Goal: Information Seeking & Learning: Check status

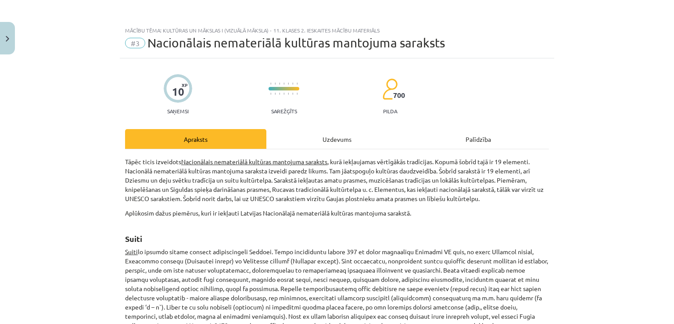
scroll to position [102, 0]
click at [9, 43] on button "Close" at bounding box center [7, 38] width 15 height 32
click at [9, 43] on div "Mācību tēma: Kultūras un mākslas i (vizuālā māksla) - 11. klases 2. ieskaites m…" at bounding box center [337, 162] width 674 height 324
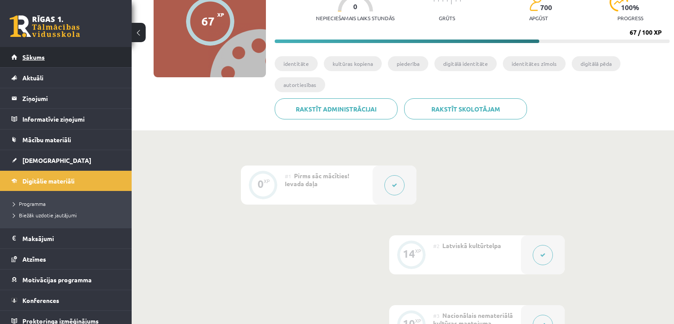
click at [43, 53] on span "Sākums" at bounding box center [33, 57] width 22 height 8
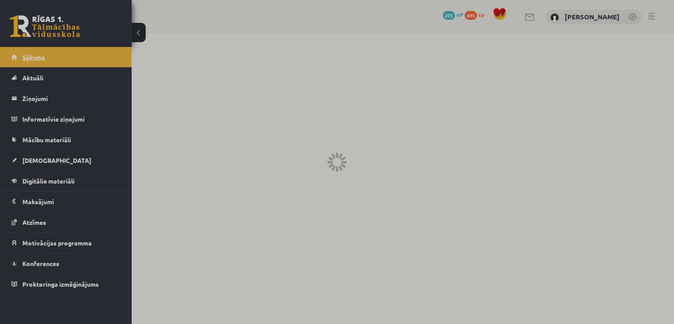
click at [43, 53] on div at bounding box center [337, 162] width 674 height 324
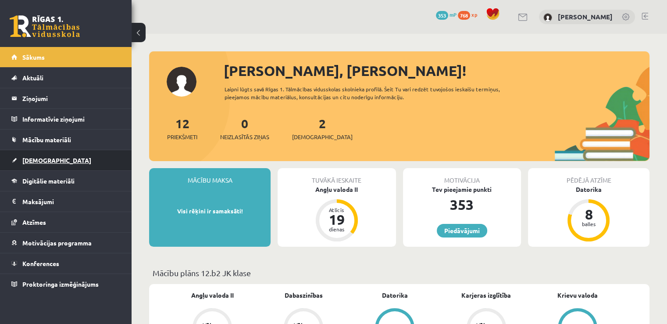
click at [37, 167] on link "[DEMOGRAPHIC_DATA]" at bounding box center [65, 160] width 109 height 20
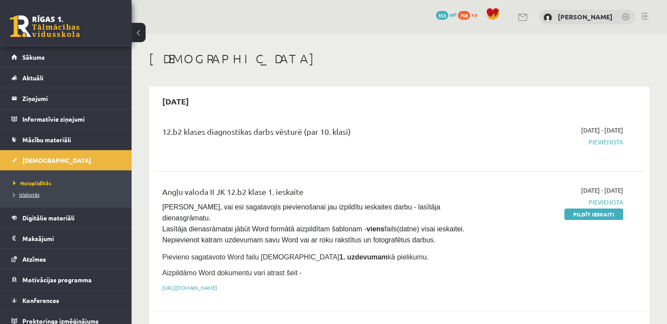
click at [32, 190] on link "Izlabotās" at bounding box center [68, 194] width 110 height 8
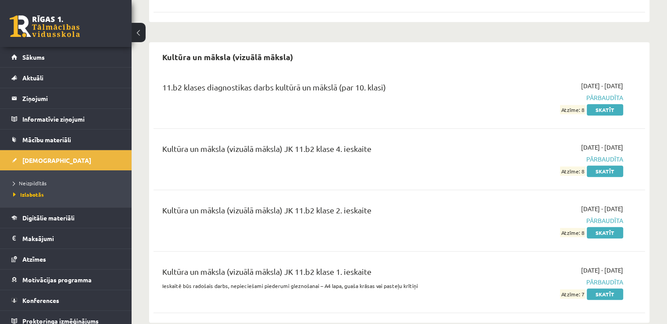
scroll to position [683, 0]
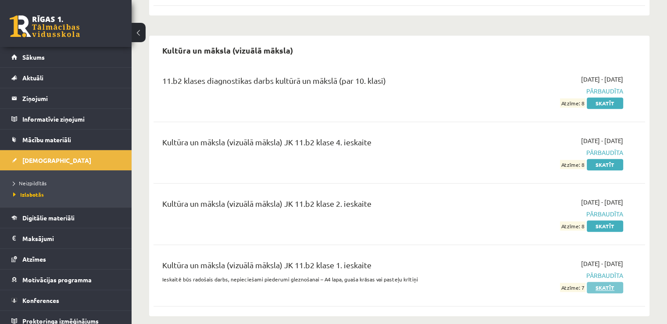
click at [602, 282] on link "Skatīt" at bounding box center [605, 287] width 36 height 11
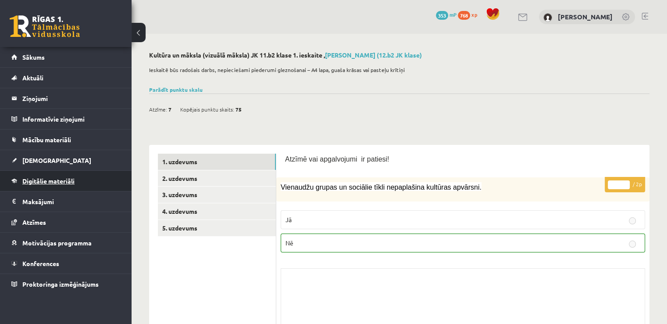
click at [64, 178] on span "Digitālie materiāli" at bounding box center [48, 181] width 52 height 8
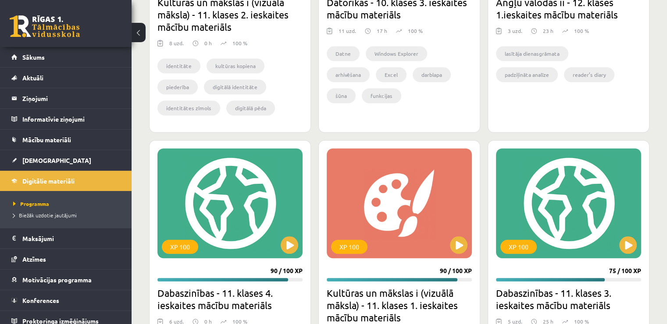
scroll to position [749, 0]
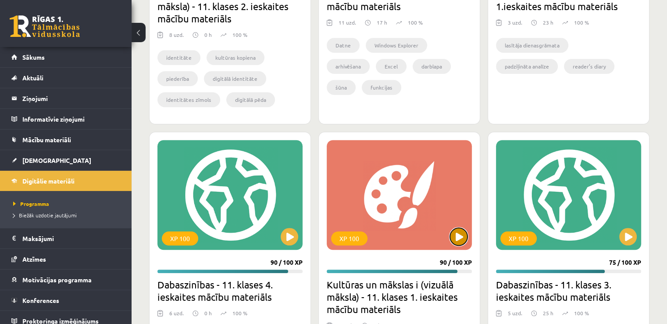
click at [460, 236] on button at bounding box center [459, 237] width 18 height 18
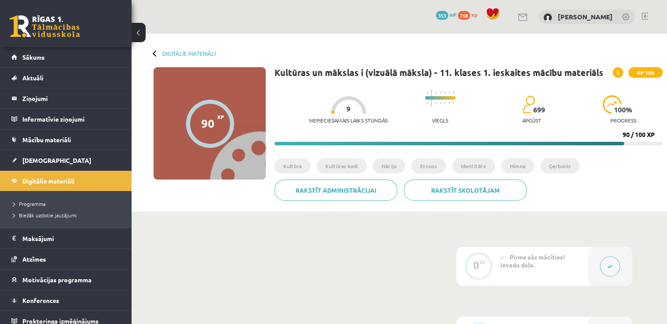
click at [607, 269] on button at bounding box center [610, 266] width 20 height 20
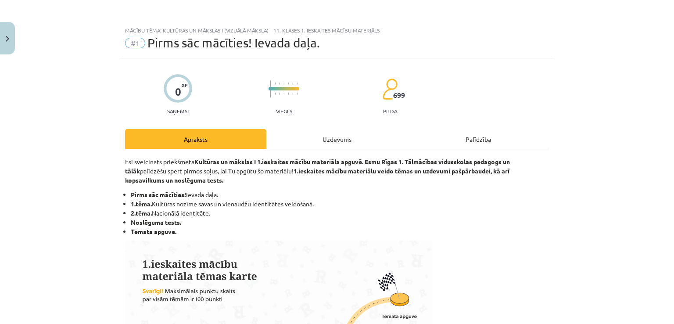
click at [368, 158] on strong "1.ieskaites mācību materiāla apguvē. Esmu Rīgas 1. Tālmācības vidusskolas pedag…" at bounding box center [317, 165] width 385 height 17
click at [345, 145] on div "Uzdevums" at bounding box center [336, 139] width 141 height 20
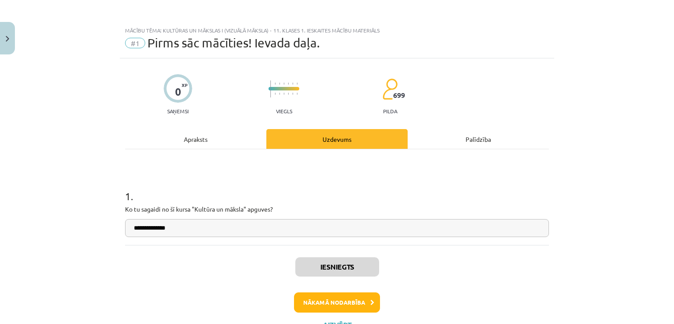
scroll to position [22, 0]
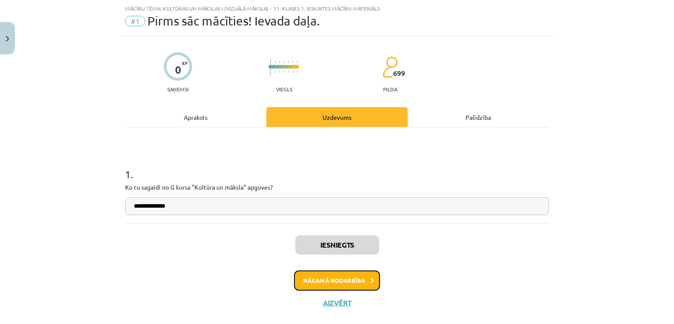
click at [351, 275] on button "Nākamā nodarbība" at bounding box center [337, 280] width 86 height 20
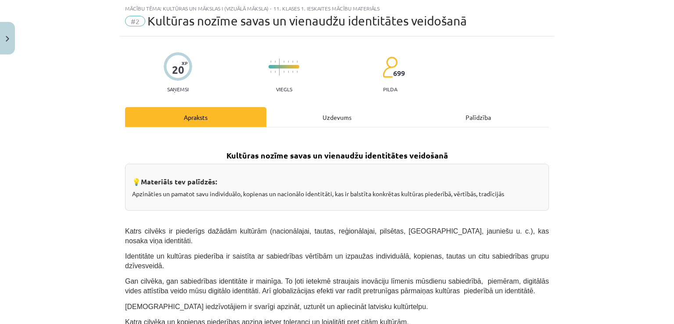
click at [332, 114] on div "Uzdevums" at bounding box center [336, 117] width 141 height 20
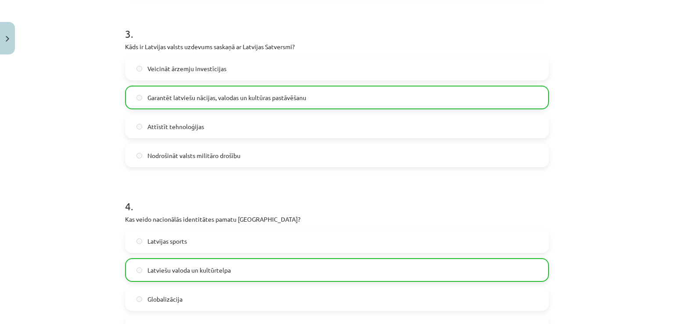
scroll to position [509, 0]
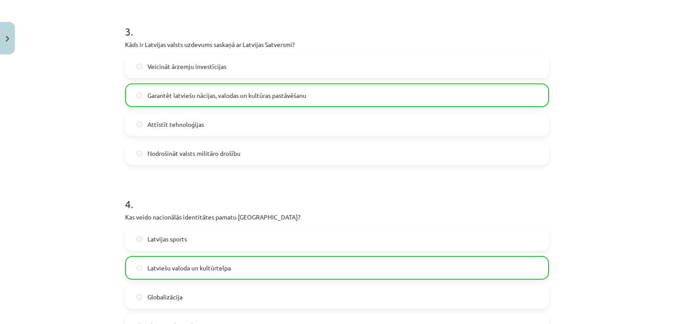
click at [669, 254] on div "Mācību tēma: Kultūras un mākslas i (vizuālā māksla) - 11. klases 1. ieskaites m…" at bounding box center [337, 162] width 674 height 324
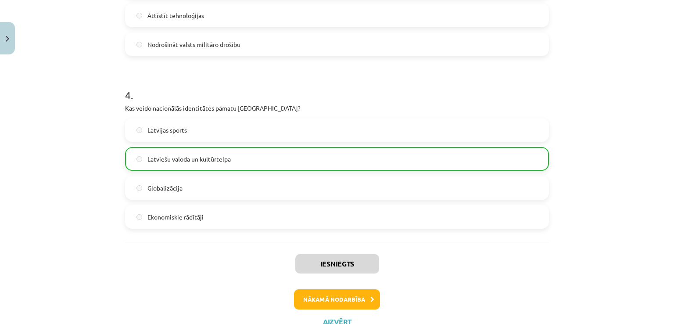
scroll to position [619, 0]
click at [358, 289] on button "Nākamā nodarbība" at bounding box center [337, 298] width 86 height 20
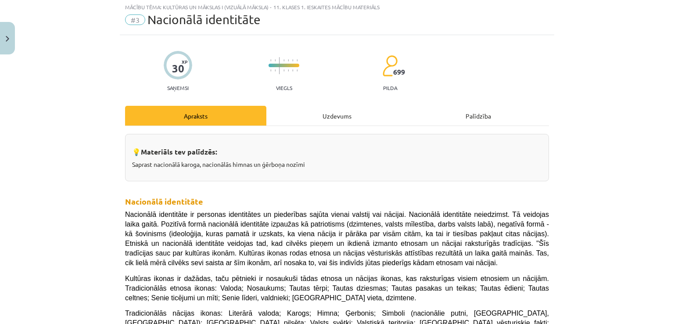
scroll to position [22, 0]
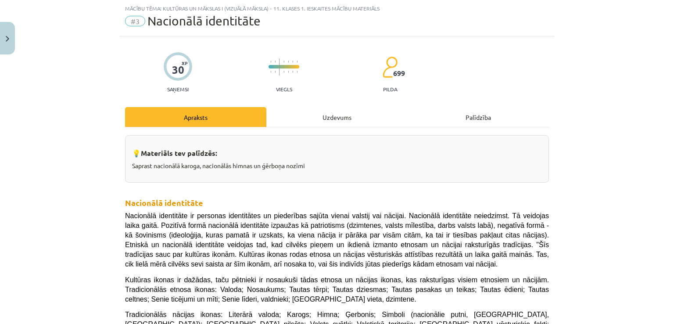
click at [351, 119] on div "Uzdevums" at bounding box center [336, 117] width 141 height 20
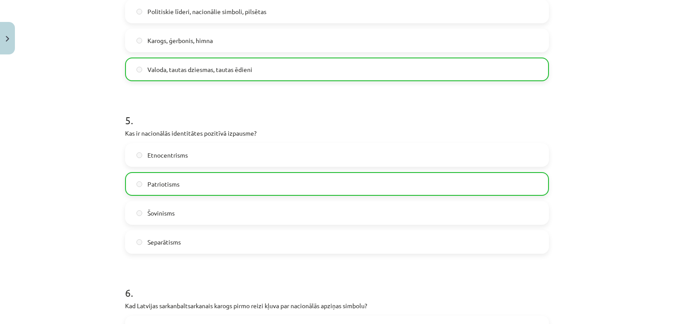
scroll to position [779, 0]
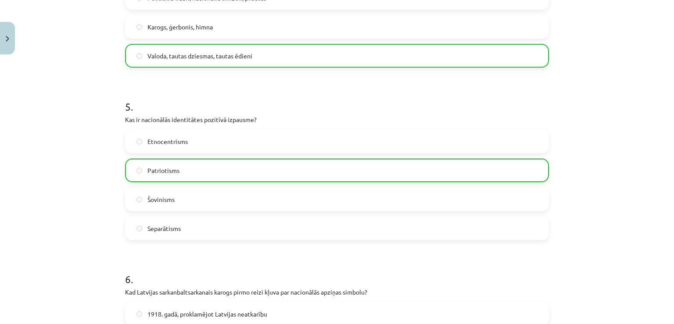
drag, startPoint x: 667, startPoint y: 257, endPoint x: 665, endPoint y: 274, distance: 16.3
click at [665, 274] on div "Mācību tēma: Kultūras un mākslas i (vizuālā māksla) - 11. klases 1. ieskaites m…" at bounding box center [337, 162] width 674 height 324
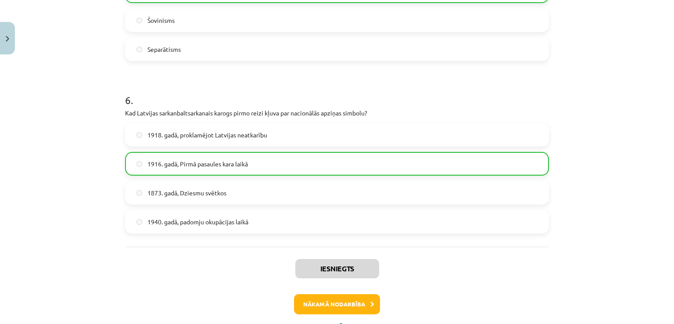
scroll to position [996, 0]
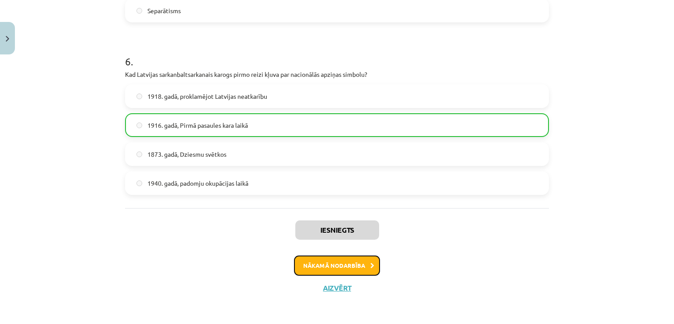
click at [350, 257] on button "Nākamā nodarbība" at bounding box center [337, 265] width 86 height 20
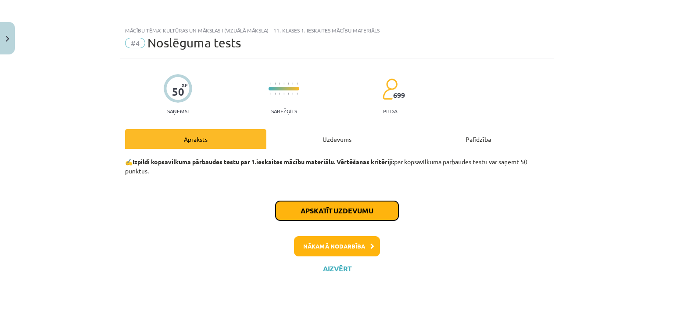
click at [361, 219] on button "Apskatīt uzdevumu" at bounding box center [336, 210] width 123 height 19
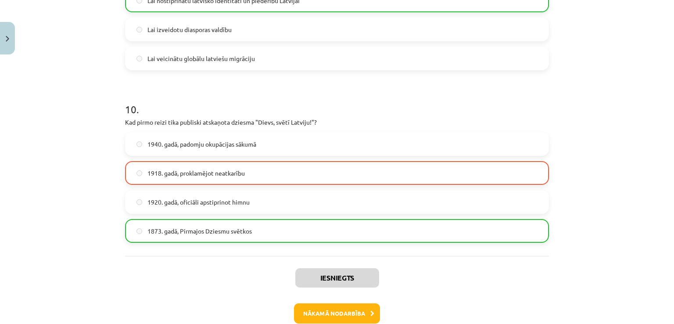
scroll to position [1686, 0]
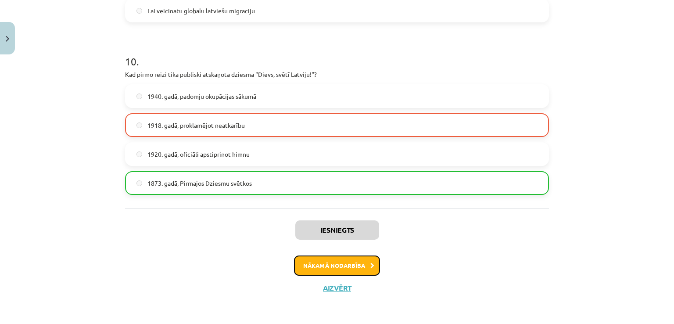
click at [307, 265] on button "Nākamā nodarbība" at bounding box center [337, 265] width 86 height 20
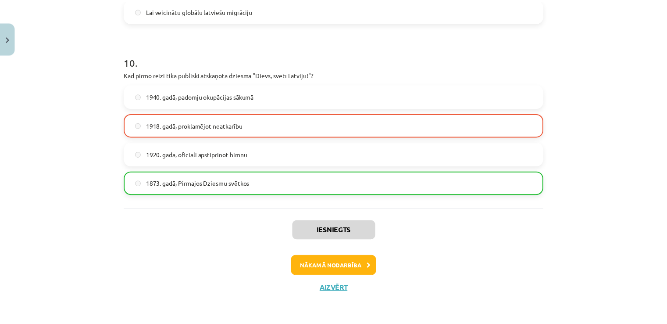
scroll to position [0, 0]
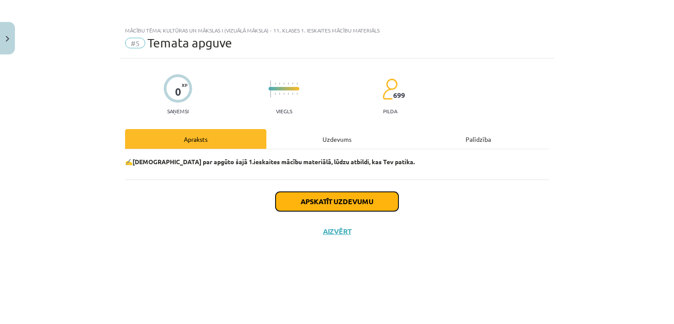
click at [346, 196] on button "Apskatīt uzdevumu" at bounding box center [336, 201] width 123 height 19
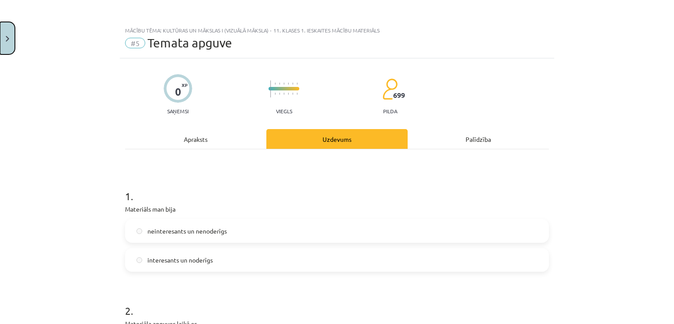
click at [0, 45] on button "Close" at bounding box center [7, 38] width 15 height 32
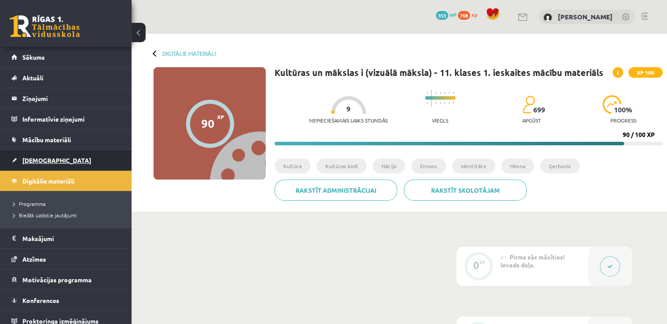
click at [37, 161] on span "[DEMOGRAPHIC_DATA]" at bounding box center [56, 160] width 69 height 8
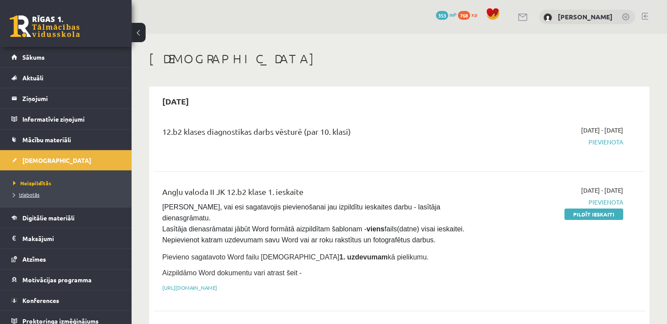
click at [30, 193] on span "Izlabotās" at bounding box center [26, 194] width 26 height 7
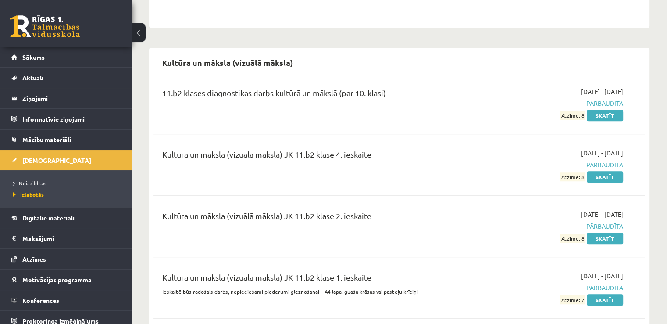
scroll to position [684, 0]
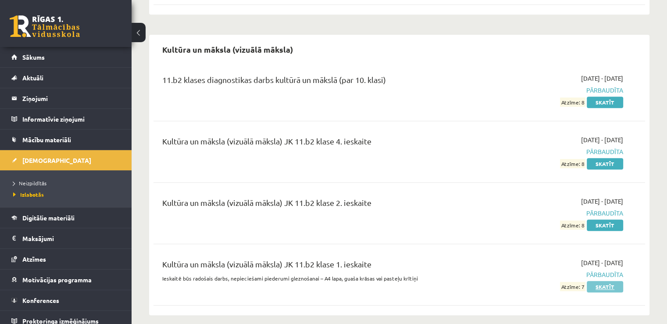
click at [609, 281] on link "Skatīt" at bounding box center [605, 286] width 36 height 11
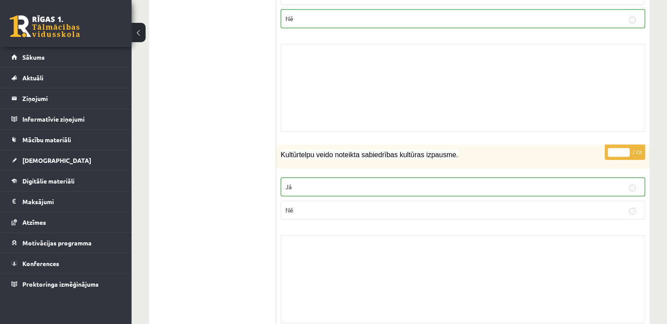
scroll to position [412, 0]
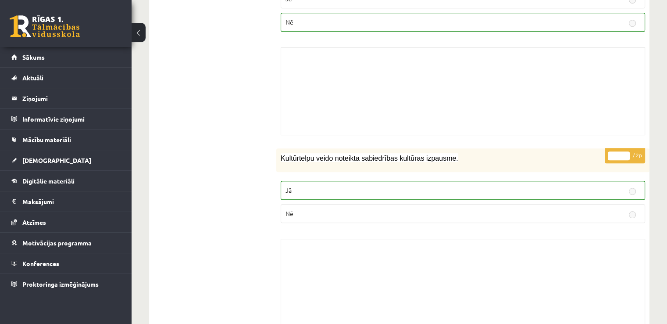
drag, startPoint x: 664, startPoint y: 75, endPoint x: 664, endPoint y: 88, distance: 12.7
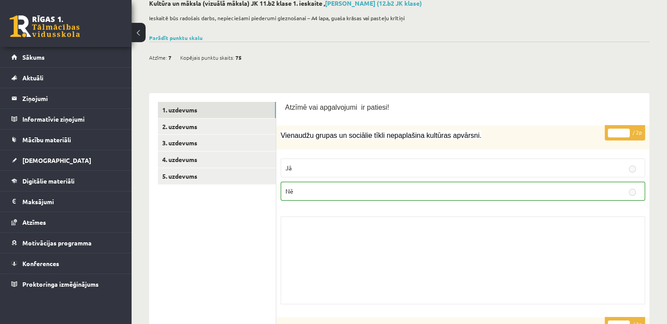
scroll to position [31, 0]
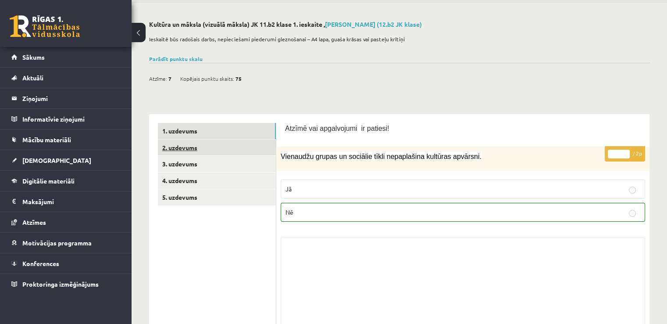
click at [216, 146] on link "2. uzdevums" at bounding box center [217, 147] width 118 height 16
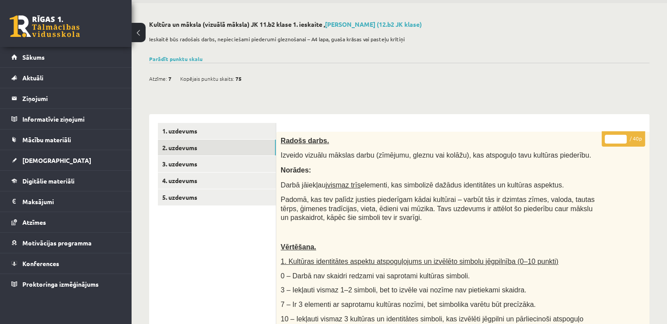
scroll to position [0, 0]
click at [223, 170] on link "3. uzdevums" at bounding box center [217, 164] width 118 height 16
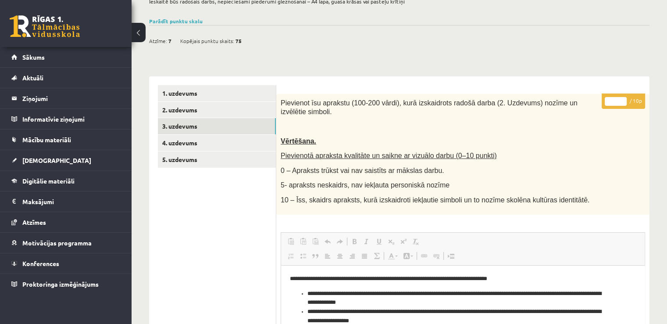
scroll to position [67, 0]
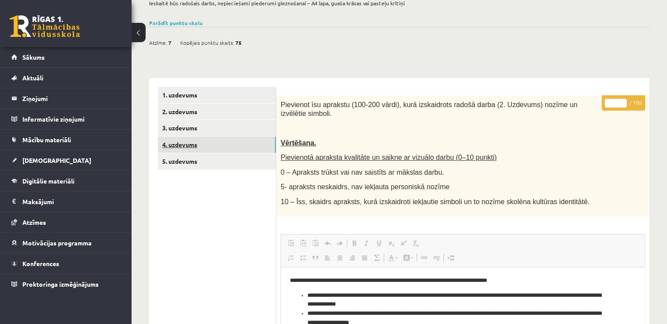
click at [204, 148] on link "4. uzdevums" at bounding box center [217, 144] width 118 height 16
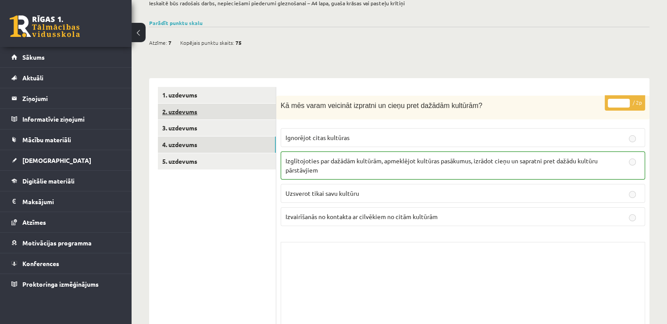
click at [200, 115] on link "2. uzdevums" at bounding box center [217, 112] width 118 height 16
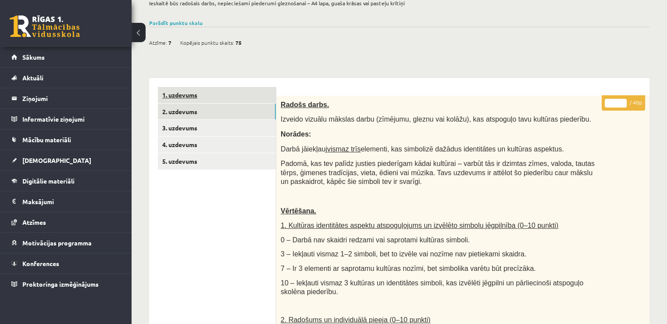
click at [193, 93] on link "1. uzdevums" at bounding box center [217, 95] width 118 height 16
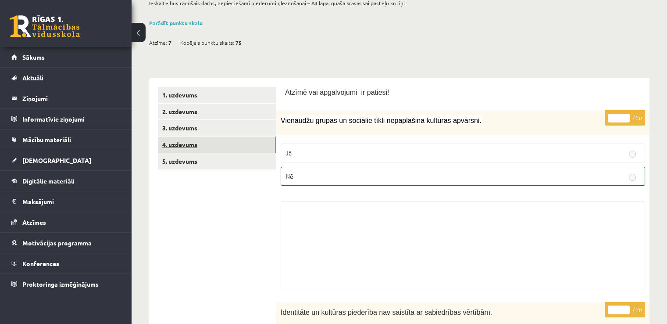
click at [189, 143] on link "4. uzdevums" at bounding box center [217, 144] width 118 height 16
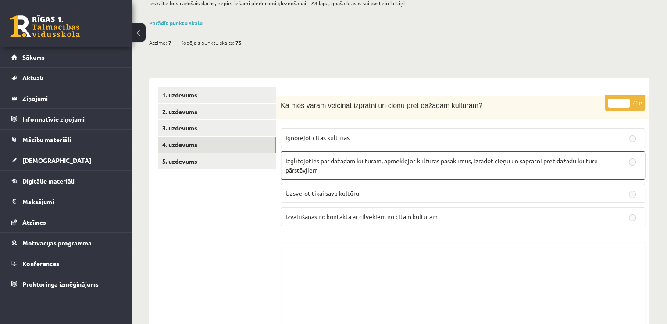
drag, startPoint x: 561, startPoint y: 130, endPoint x: 561, endPoint y: 135, distance: 4.8
click at [561, 135] on label "Ignorējot citas kultūras" at bounding box center [463, 137] width 364 height 19
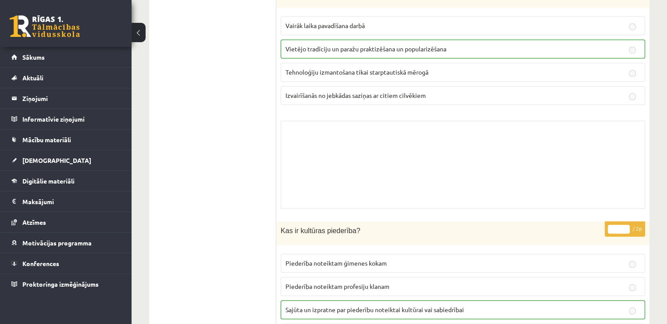
scroll to position [689, 0]
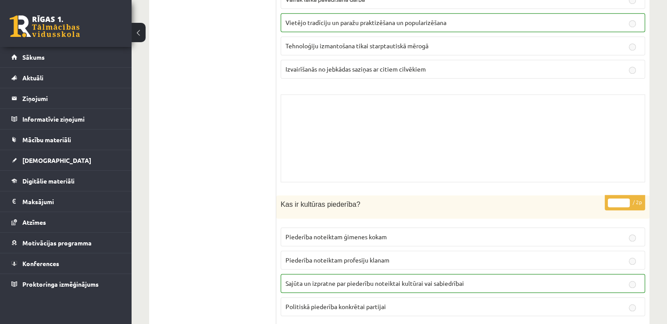
drag, startPoint x: 667, startPoint y: 119, endPoint x: 667, endPoint y: 125, distance: 5.7
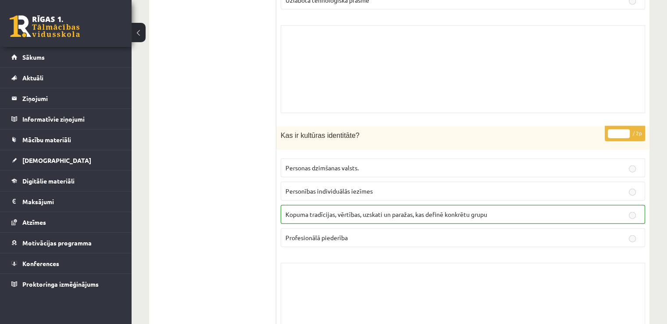
scroll to position [1958, 0]
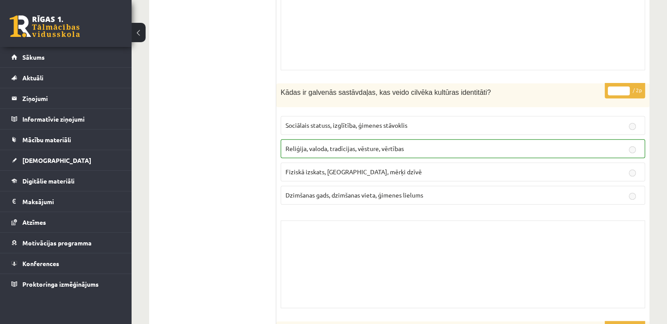
scroll to position [0, 0]
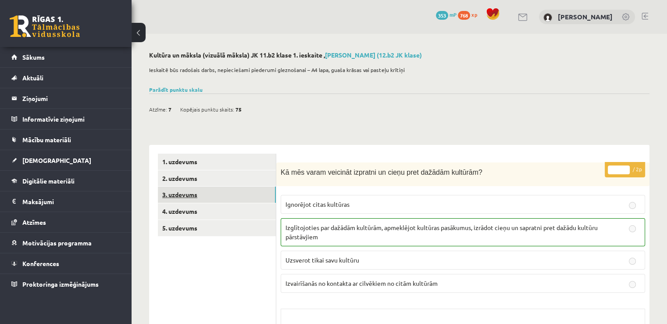
click at [226, 193] on link "3. uzdevums" at bounding box center [217, 194] width 118 height 16
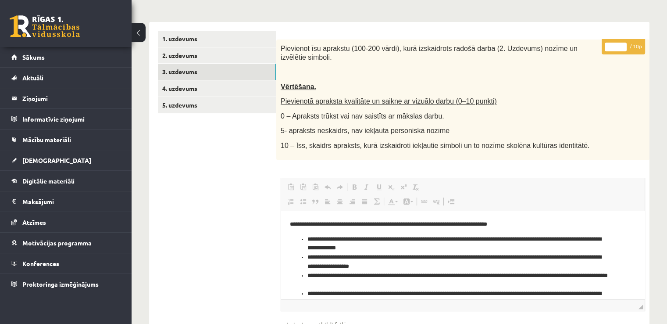
scroll to position [122, 0]
